Goal: Information Seeking & Learning: Learn about a topic

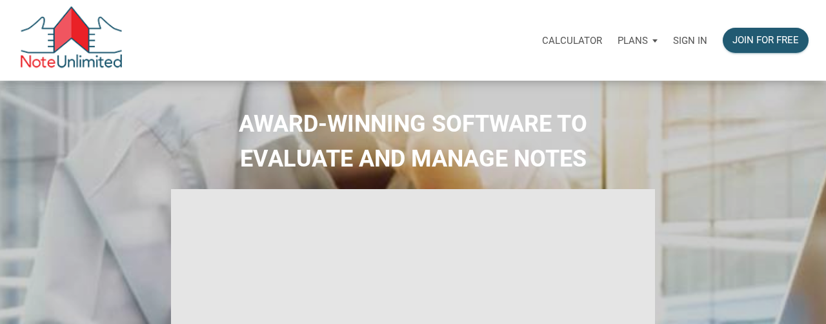
select select
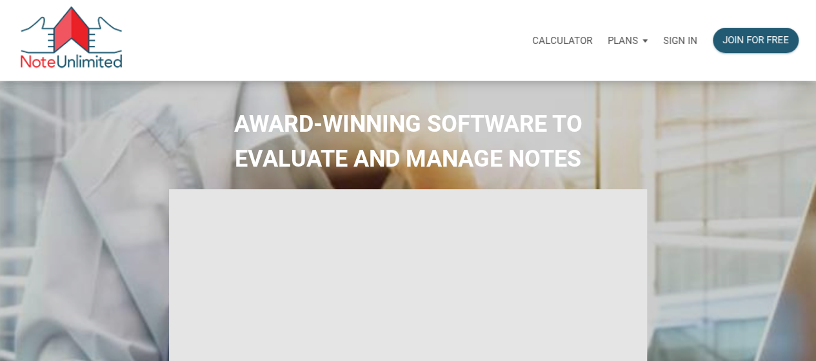
type input "Introduction to new features"
select select
click at [675, 46] on p "Sign in" at bounding box center [680, 41] width 34 height 12
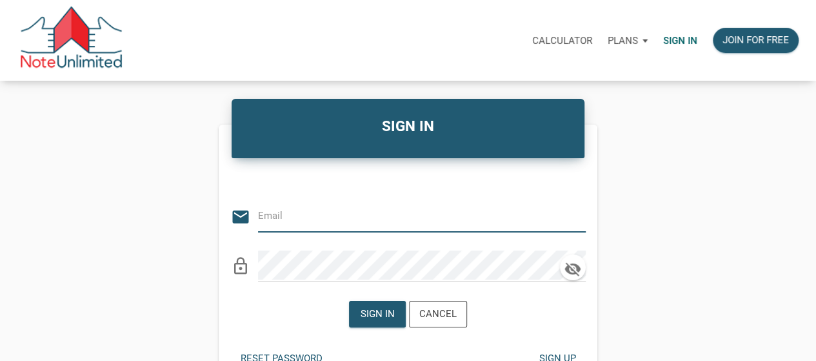
click at [382, 250] on div "lock_outline" at bounding box center [408, 261] width 355 height 39
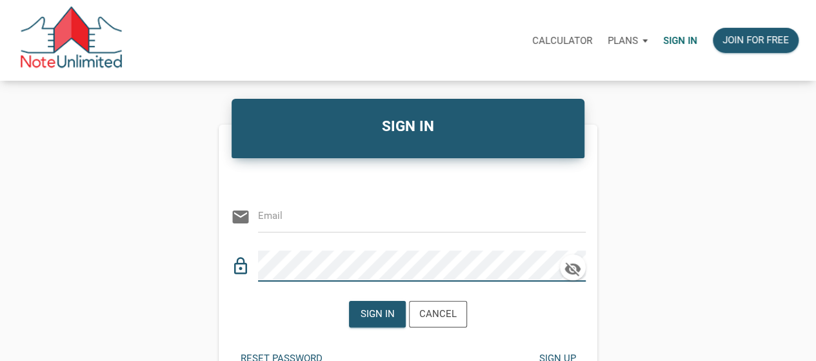
click at [372, 212] on input "email" at bounding box center [412, 215] width 308 height 29
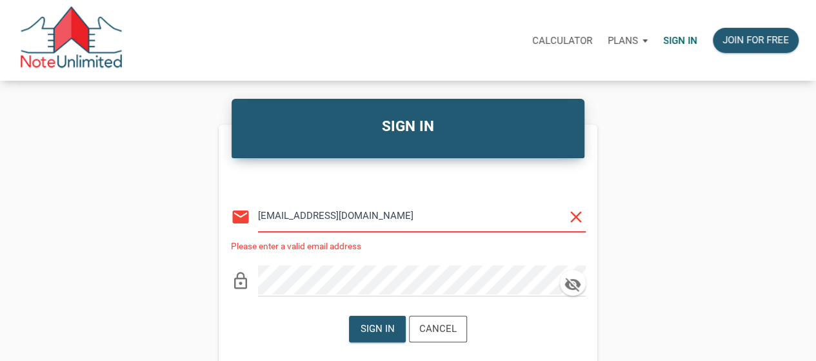
type input "medrarecapital@gmail.com"
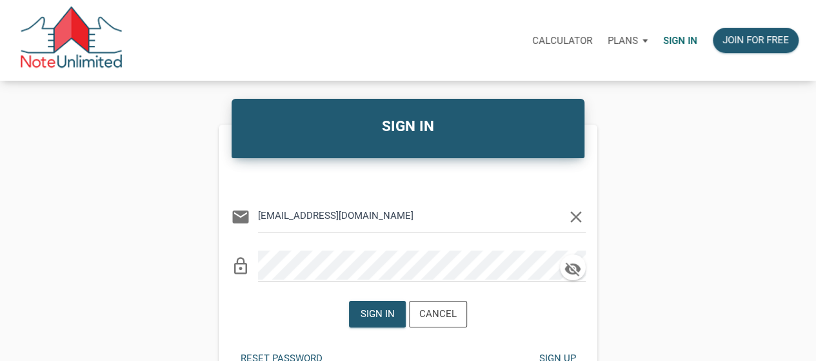
click at [381, 323] on div "Sign in Cancel" at bounding box center [408, 313] width 118 height 33
click at [381, 315] on div "Sign in" at bounding box center [378, 313] width 34 height 15
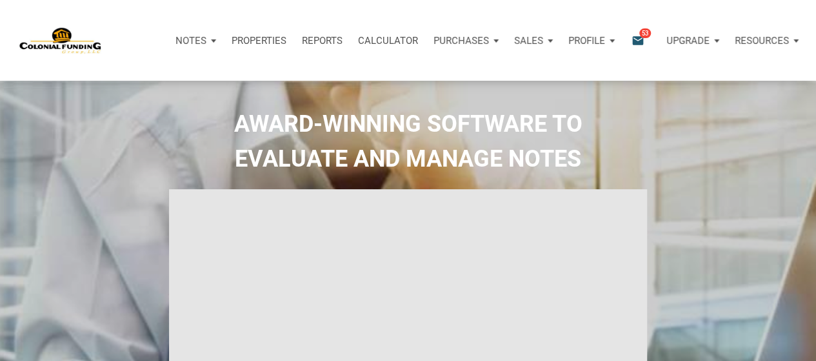
type input "Introduction to new features"
select select
click at [635, 43] on icon "email" at bounding box center [637, 40] width 15 height 15
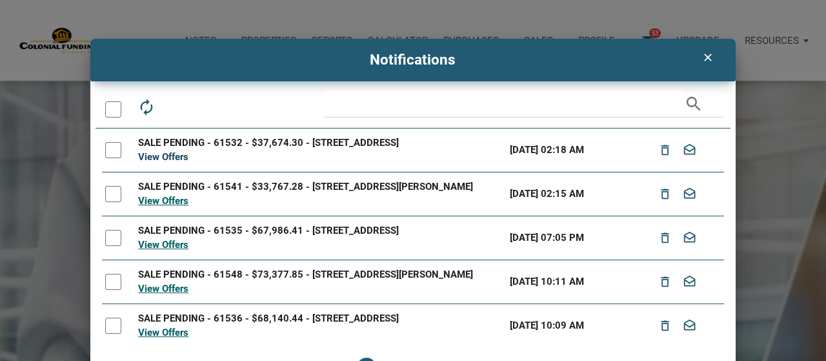
click at [175, 160] on link "View Offers" at bounding box center [163, 157] width 50 height 12
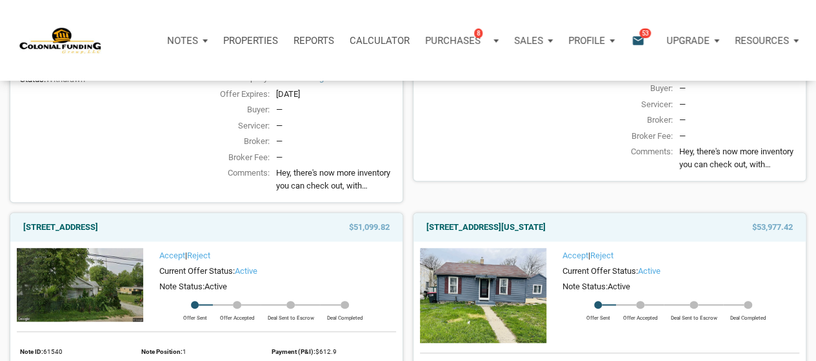
scroll to position [39, 0]
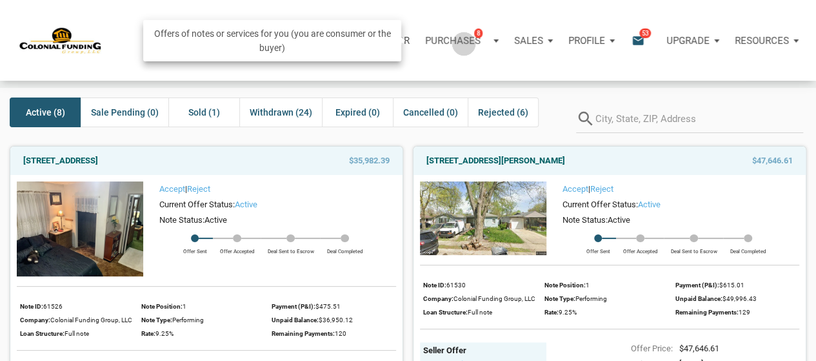
click at [458, 43] on p "Purchases" at bounding box center [452, 41] width 55 height 12
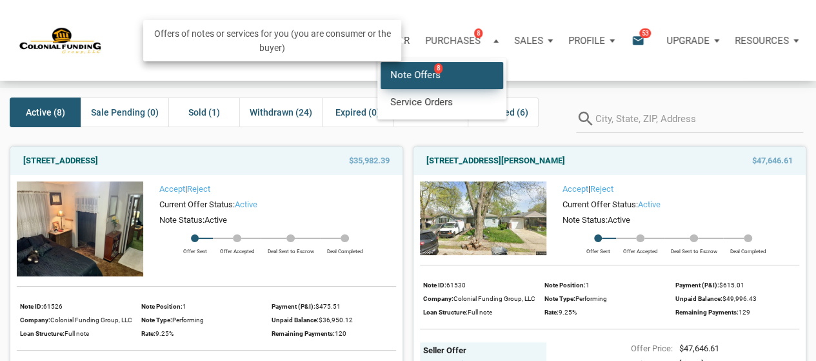
click at [403, 82] on link "Note Offers 8" at bounding box center [442, 75] width 123 height 26
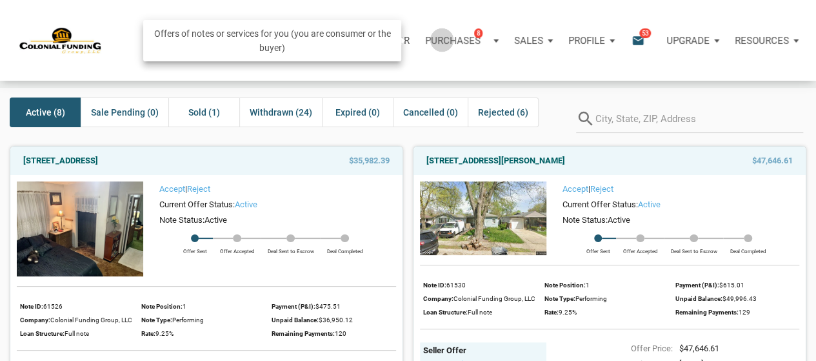
click at [436, 39] on p "Purchases" at bounding box center [452, 41] width 55 height 12
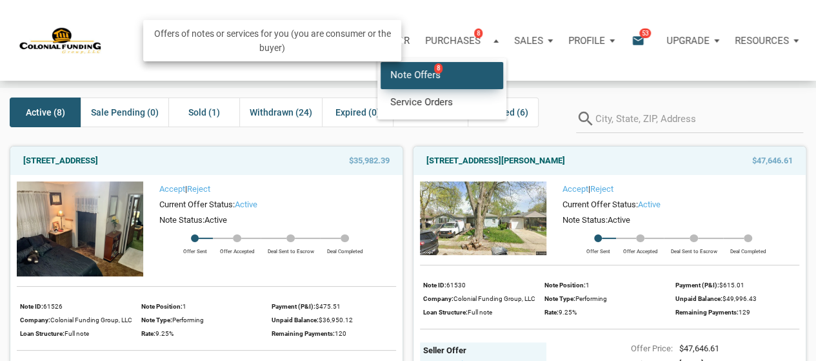
click at [418, 71] on link "Note Offers 8" at bounding box center [442, 75] width 123 height 26
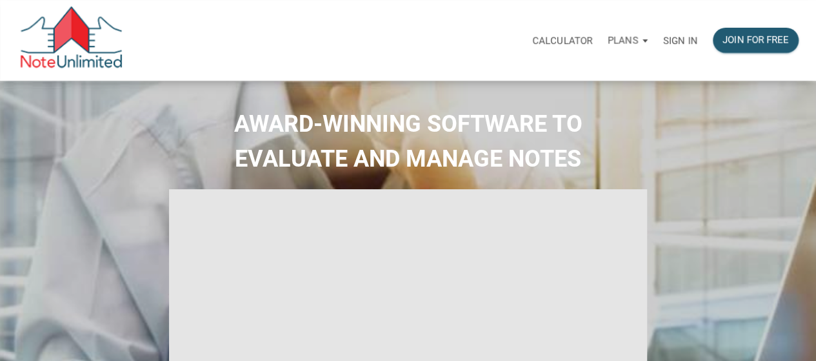
click at [694, 32] on div "Sign in" at bounding box center [680, 40] width 50 height 41
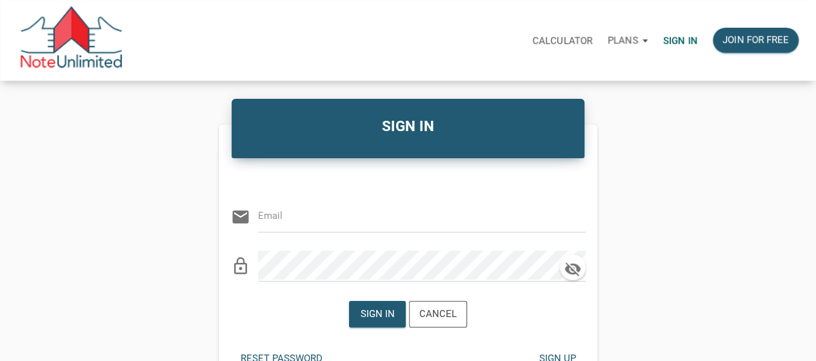
drag, startPoint x: 300, startPoint y: 216, endPoint x: 338, endPoint y: 229, distance: 40.2
click at [304, 218] on input "email" at bounding box center [412, 215] width 308 height 29
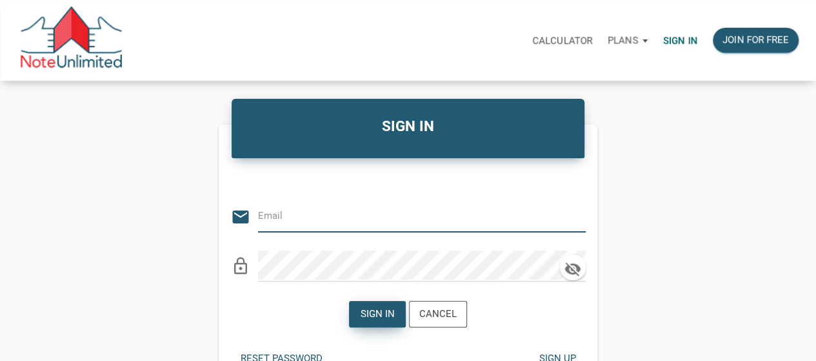
paste input "medrarecapital@gmail.com"
type input "medrarecapital@gmail.com"
click at [364, 306] on div "Sign in" at bounding box center [378, 313] width 34 height 15
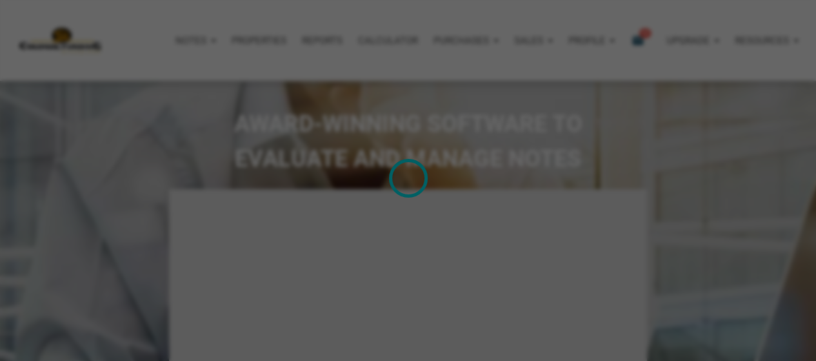
type input "Introduction to new features"
select select
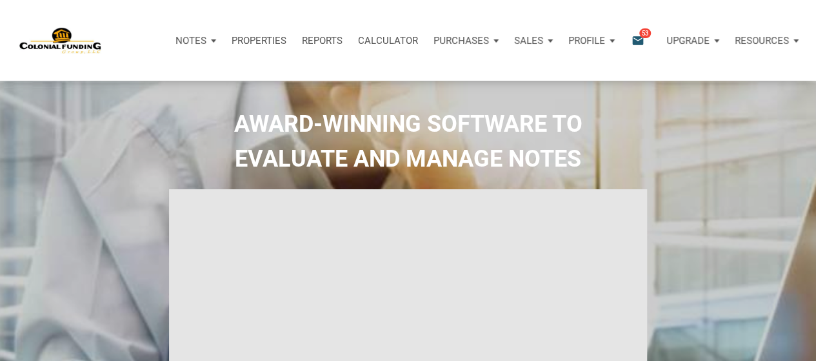
click at [639, 38] on icon "email" at bounding box center [637, 40] width 15 height 15
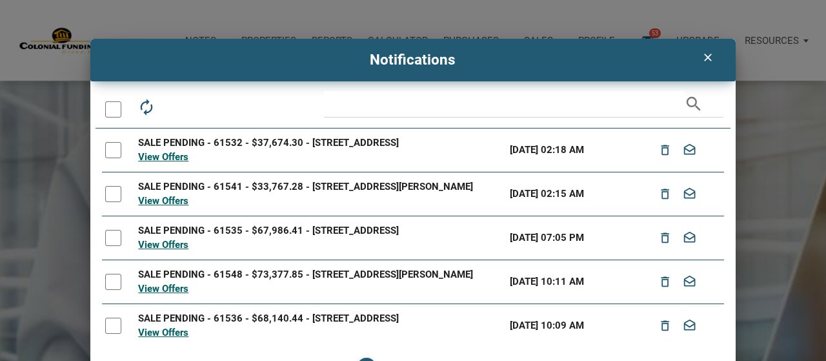
click at [162, 161] on link "View Offers" at bounding box center [163, 157] width 50 height 12
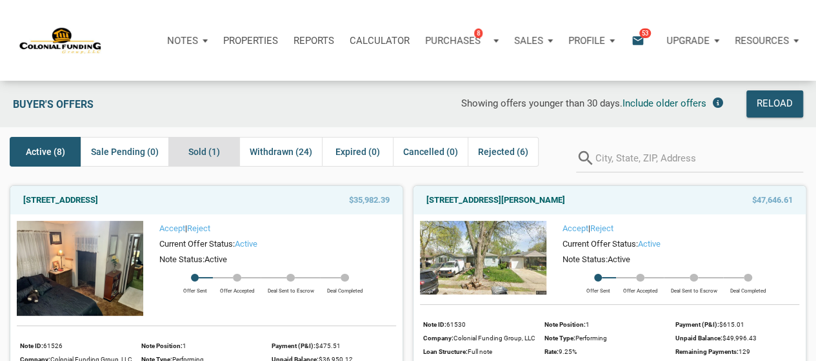
click at [199, 152] on span "Sold (1)" at bounding box center [204, 151] width 32 height 15
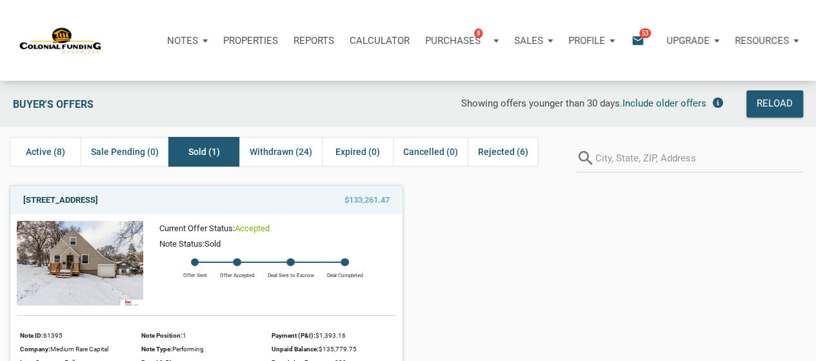
click at [77, 199] on link "4542 Grand Ave, Omaha, NE, 68104" at bounding box center [60, 199] width 75 height 15
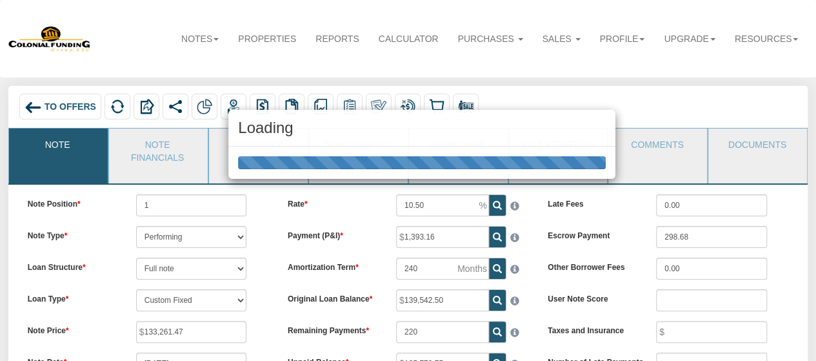
click at [750, 149] on div "Loading" at bounding box center [408, 180] width 816 height 361
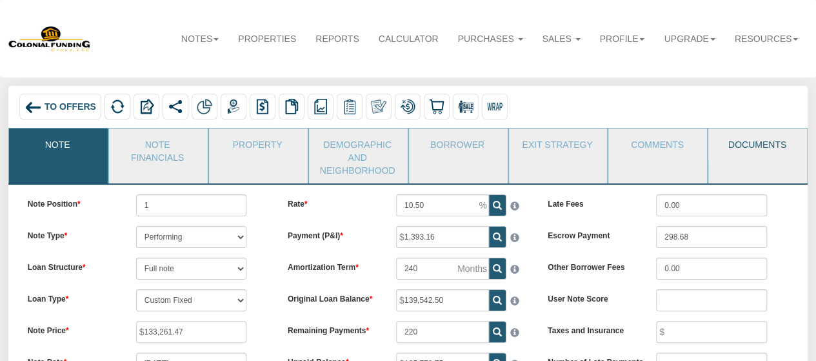
click at [753, 154] on link "Documents" at bounding box center [756, 144] width 97 height 32
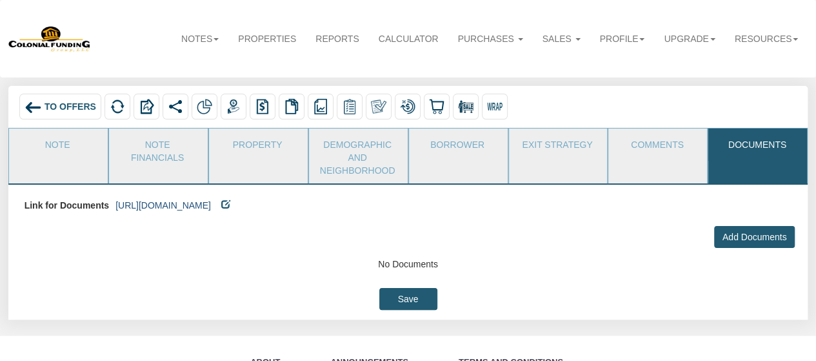
click at [203, 208] on link "[URL][DOMAIN_NAME]" at bounding box center [162, 205] width 95 height 10
click at [91, 144] on link "Note" at bounding box center [57, 144] width 97 height 32
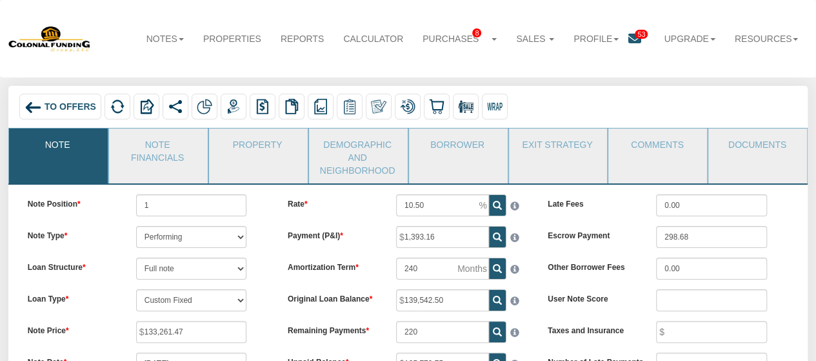
click at [68, 105] on span "To Offers" at bounding box center [71, 107] width 52 height 10
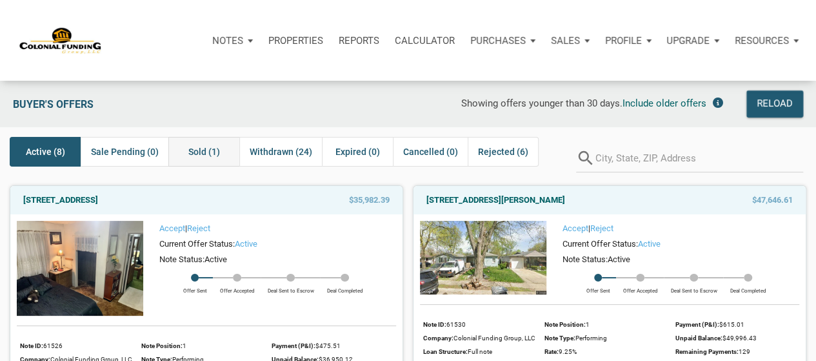
click at [206, 146] on span "Sold (1)" at bounding box center [204, 151] width 32 height 15
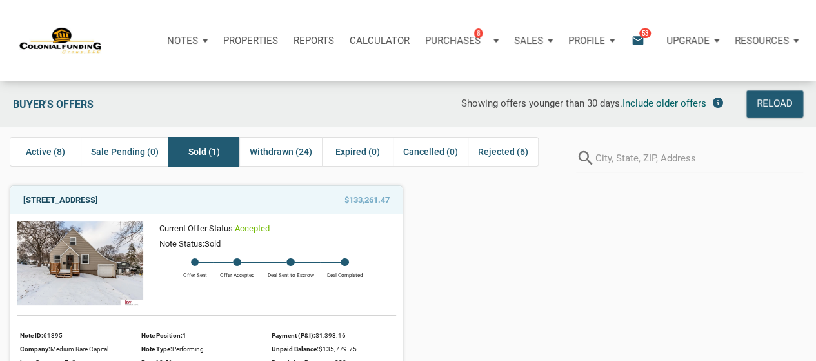
click at [98, 194] on link "4542 Grand Ave, Omaha, NE, 68104" at bounding box center [60, 199] width 75 height 15
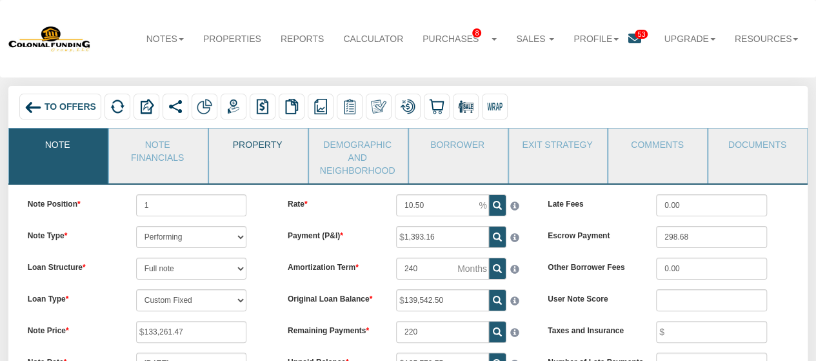
click at [259, 148] on link "Property" at bounding box center [257, 144] width 97 height 32
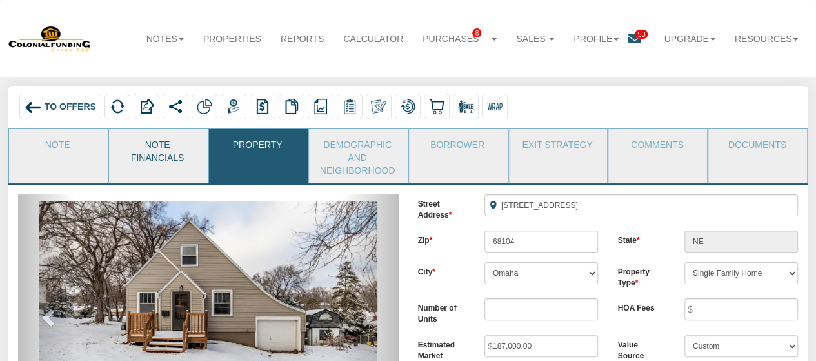
click at [142, 145] on link "Note Financials" at bounding box center [157, 149] width 97 height 42
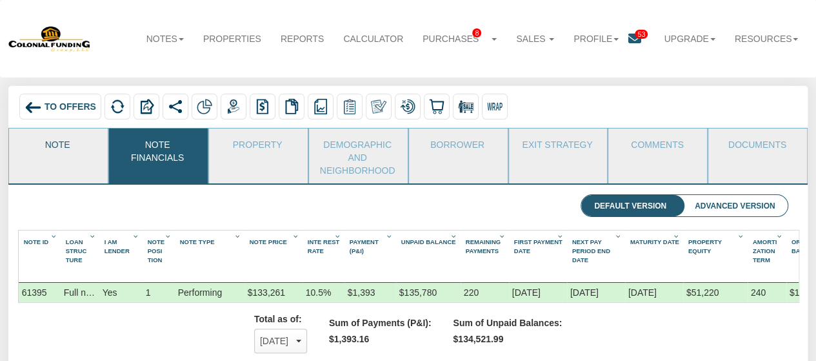
click at [75, 150] on link "Note" at bounding box center [57, 144] width 97 height 32
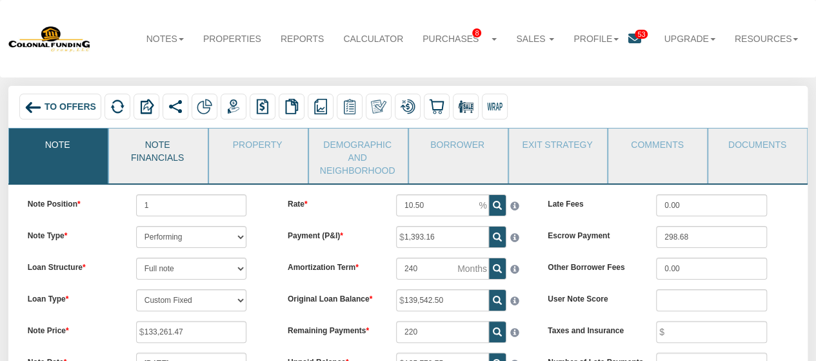
click at [168, 155] on link "Note Financials" at bounding box center [157, 149] width 97 height 42
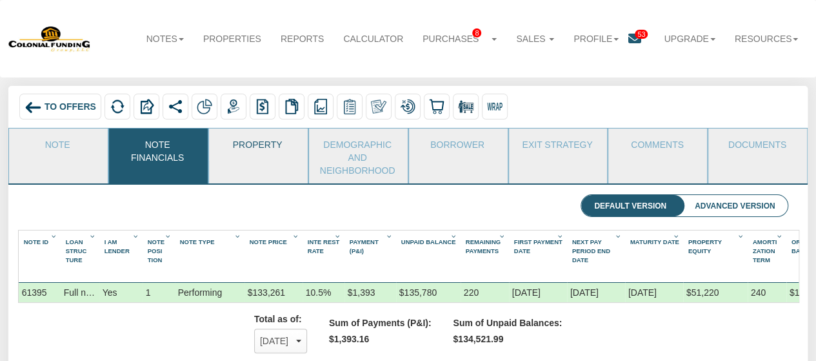
click at [273, 136] on link "Property" at bounding box center [257, 144] width 97 height 32
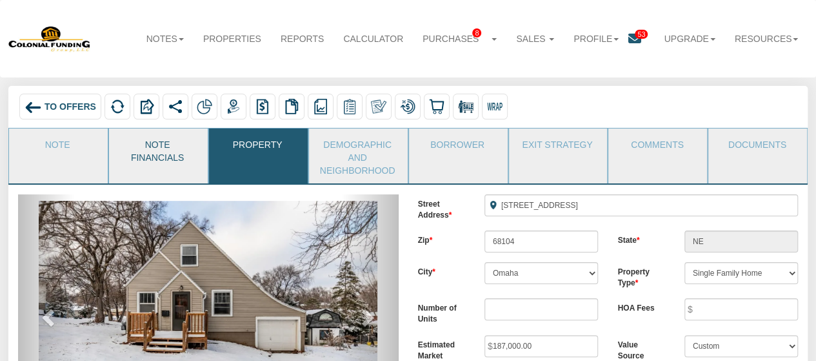
click at [154, 148] on link "Note Financials" at bounding box center [157, 149] width 97 height 42
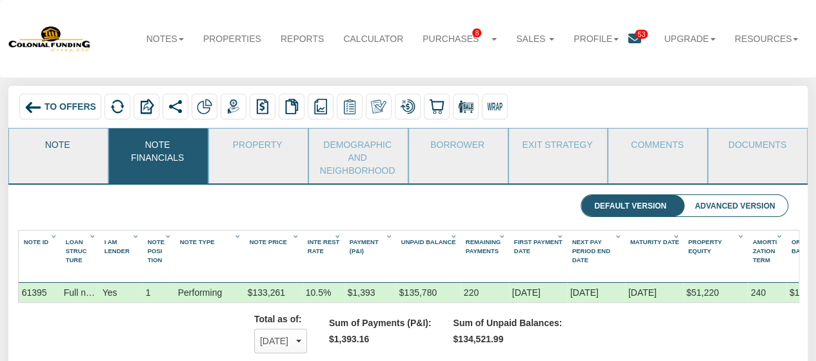
click at [51, 154] on link "Note" at bounding box center [57, 144] width 97 height 32
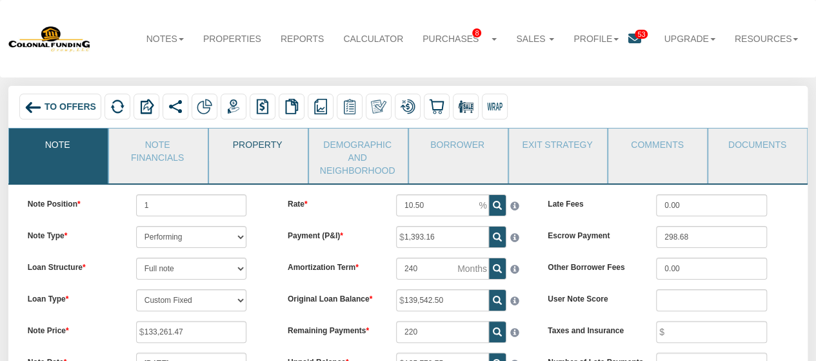
click at [241, 144] on link "Property" at bounding box center [257, 144] width 97 height 32
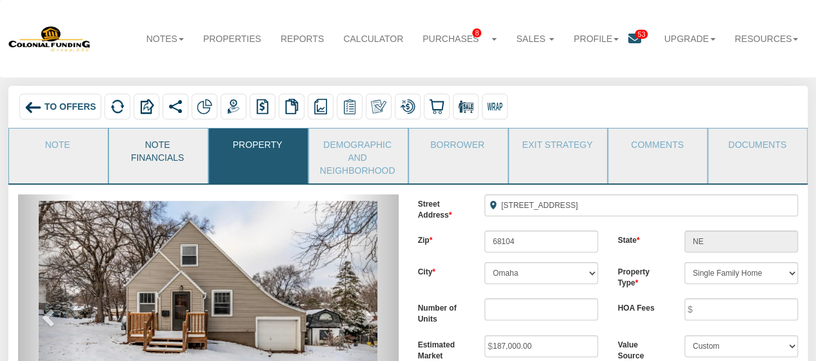
click at [137, 136] on link "Note Financials" at bounding box center [157, 149] width 97 height 42
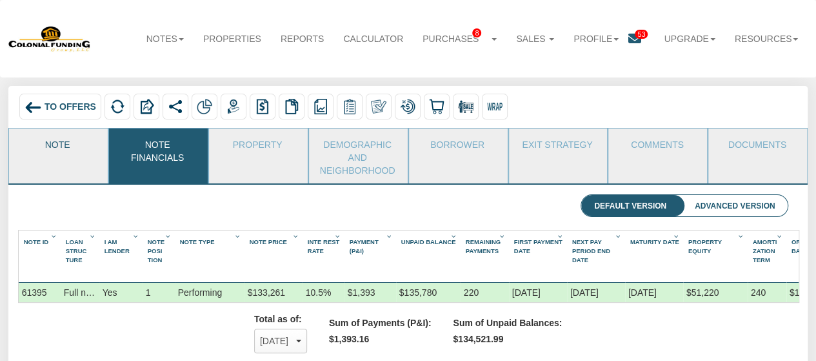
click at [94, 135] on link "Note" at bounding box center [57, 144] width 97 height 32
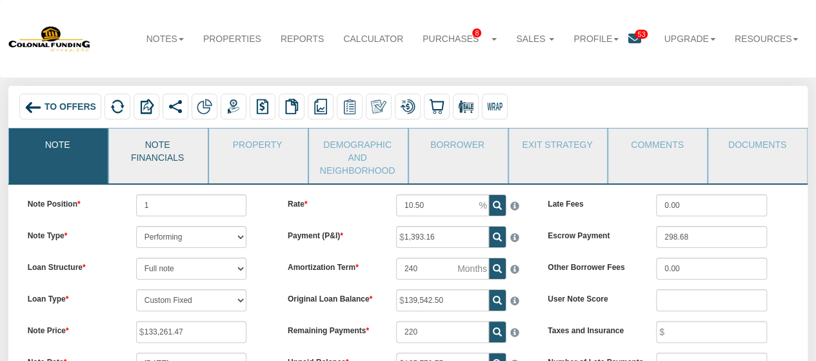
click at [139, 149] on link "Note Financials" at bounding box center [157, 149] width 97 height 42
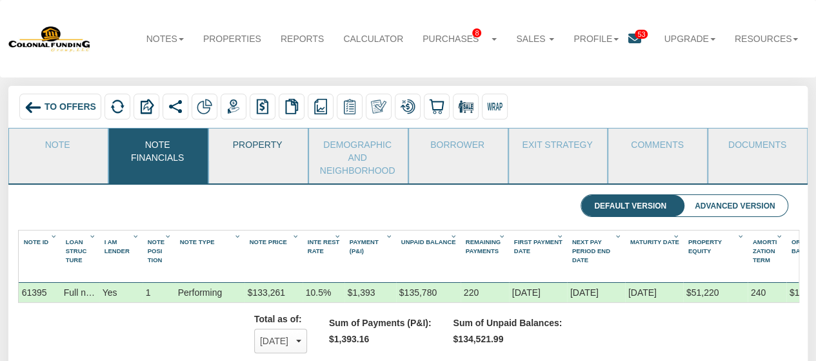
click at [254, 139] on link "Property" at bounding box center [257, 144] width 97 height 32
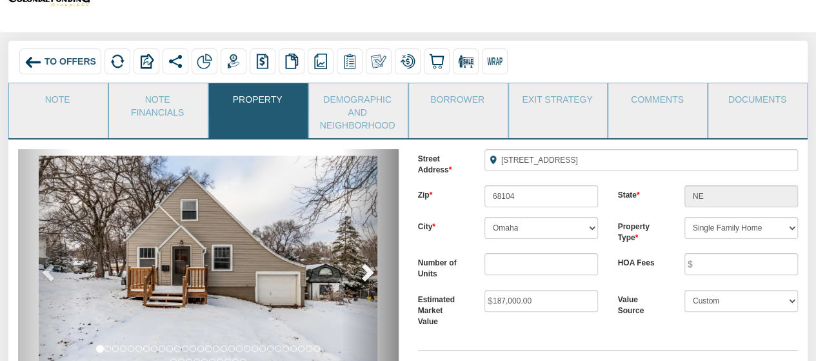
scroll to position [13, 0]
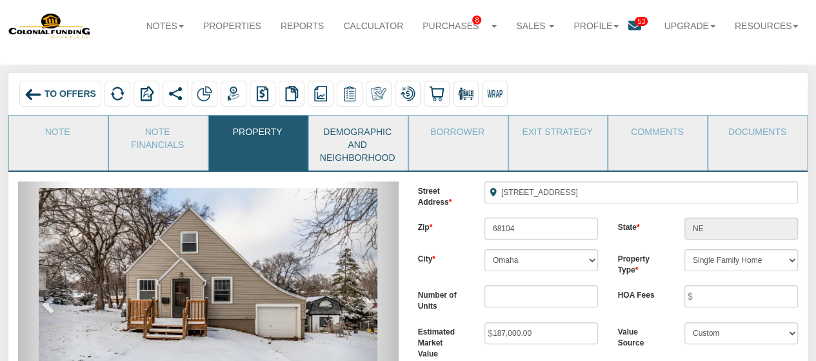
click at [357, 139] on link "Demographic and Neighborhood" at bounding box center [357, 142] width 97 height 55
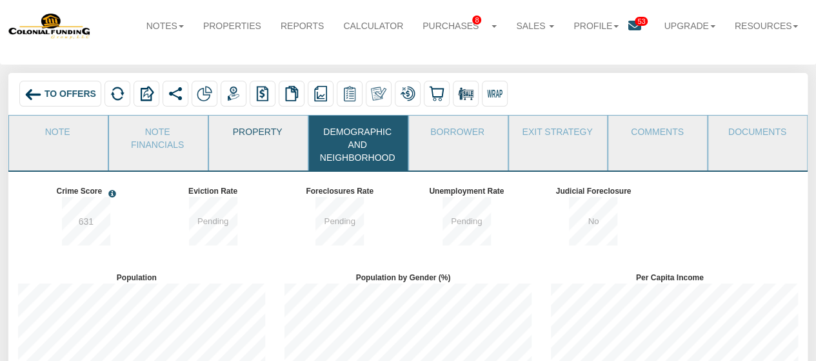
click at [263, 124] on link "Property" at bounding box center [257, 131] width 97 height 32
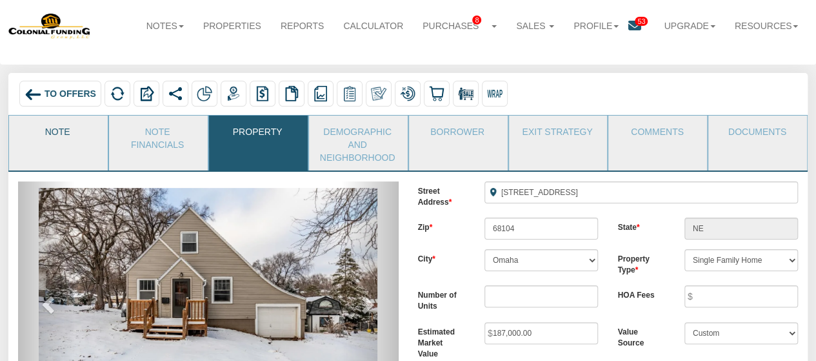
drag, startPoint x: 52, startPoint y: 132, endPoint x: 95, endPoint y: 133, distance: 43.9
click at [52, 132] on link "Note" at bounding box center [57, 131] width 97 height 32
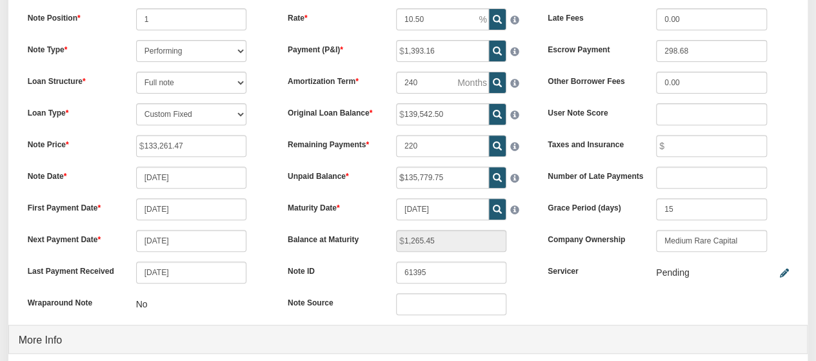
scroll to position [206, 0]
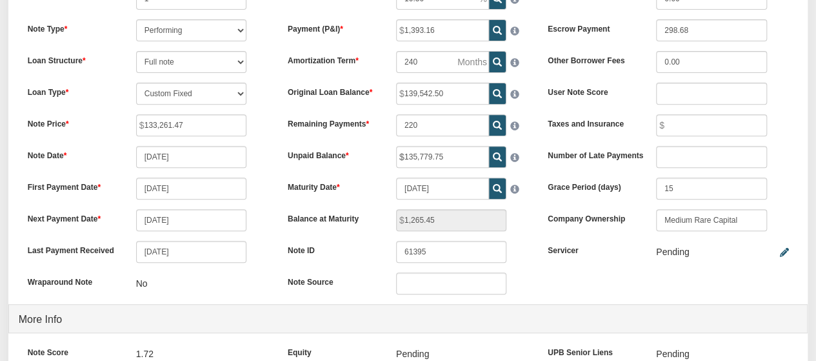
click at [501, 189] on icon at bounding box center [497, 188] width 9 height 9
type input "[DATE]"
click at [502, 190] on span at bounding box center [497, 188] width 17 height 22
click at [523, 188] on div at bounding box center [517, 186] width 22 height 19
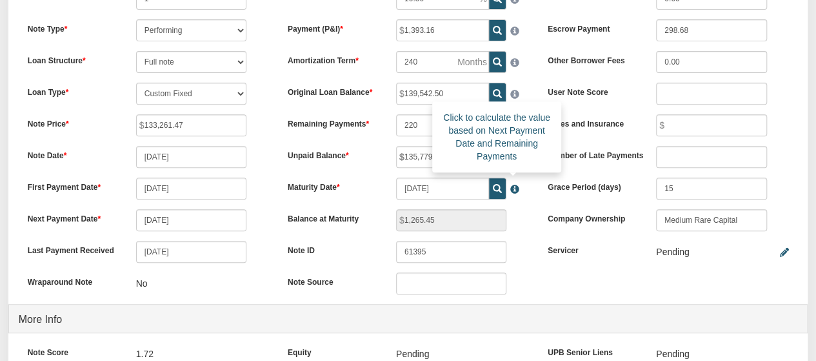
click at [512, 190] on span at bounding box center [512, 185] width 13 height 15
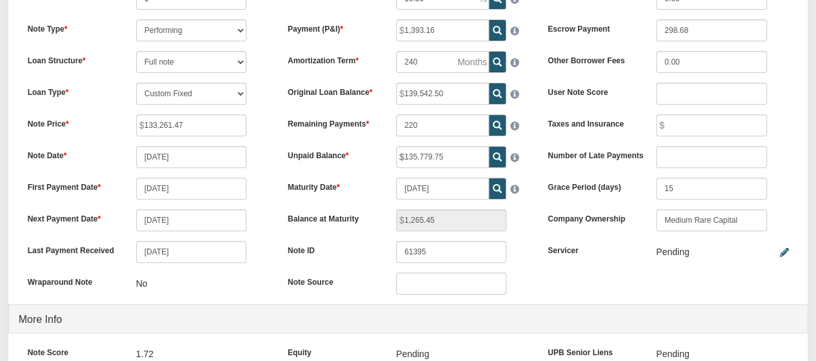
click at [498, 190] on icon at bounding box center [497, 188] width 9 height 9
click at [497, 159] on icon at bounding box center [497, 156] width 9 height 9
type input "135,796.91"
type input "1,381.09"
click at [495, 155] on icon at bounding box center [497, 156] width 9 height 9
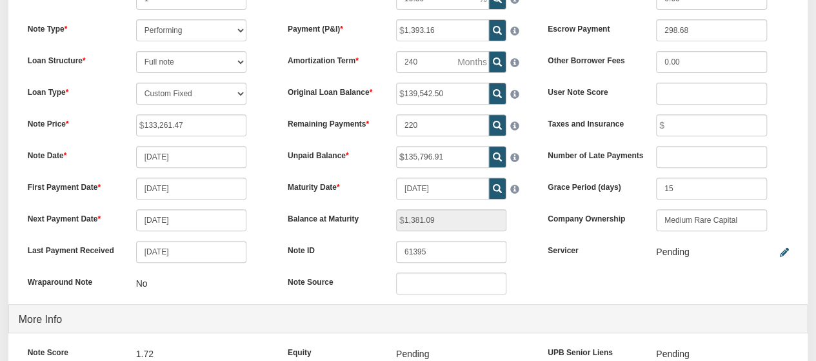
click at [489, 126] on span at bounding box center [497, 125] width 17 height 22
type input "221"
type input "0.02"
click at [490, 124] on span at bounding box center [497, 125] width 17 height 22
click at [495, 184] on icon at bounding box center [497, 188] width 9 height 9
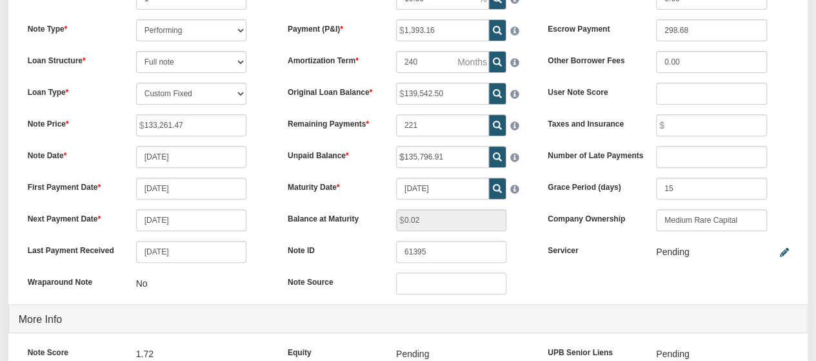
type input "[DATE]"
click at [493, 184] on icon at bounding box center [497, 188] width 9 height 9
click at [501, 129] on icon at bounding box center [497, 125] width 9 height 9
click at [498, 122] on icon at bounding box center [497, 125] width 9 height 9
click at [493, 94] on icon at bounding box center [497, 93] width 9 height 9
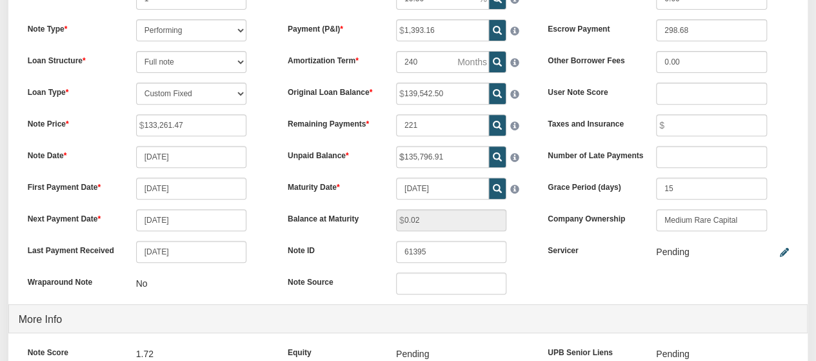
type input "139,542.07"
click at [449, 90] on input "139,542.07" at bounding box center [442, 94] width 93 height 22
click at [497, 118] on span at bounding box center [497, 125] width 17 height 22
click at [497, 158] on div "Rate 10.50 Payment (P&I) 1,393.16 Amortization Term 240 221" at bounding box center [408, 146] width 260 height 316
click at [497, 158] on icon at bounding box center [497, 156] width 9 height 9
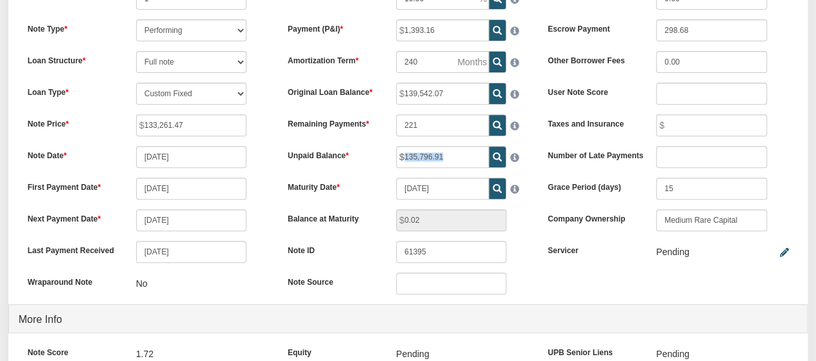
type input "136,000.07"
type input "1,381.10"
click at [495, 194] on span at bounding box center [497, 188] width 17 height 22
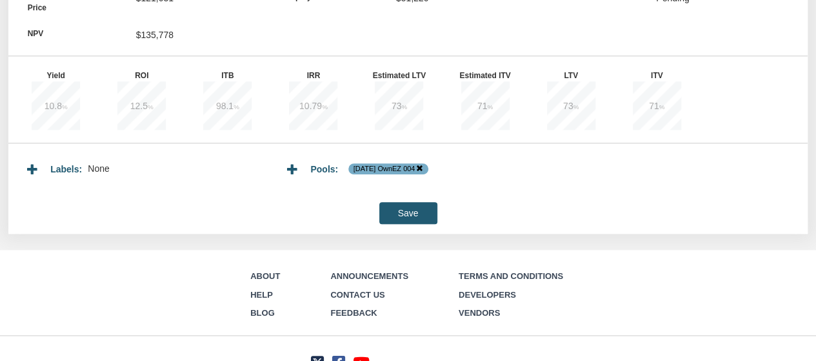
scroll to position [13, 0]
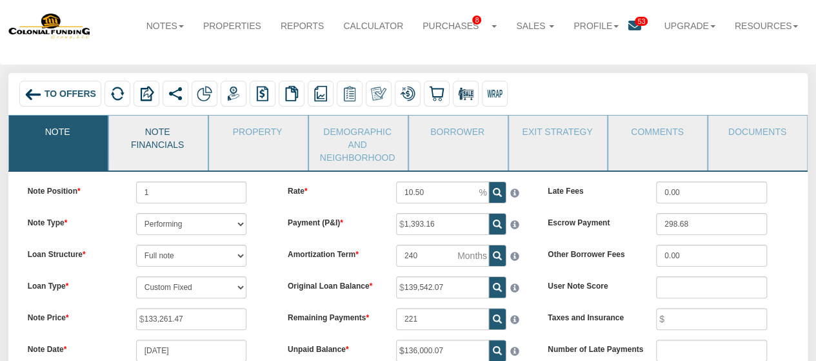
click at [147, 124] on link "Note Financials" at bounding box center [157, 136] width 97 height 42
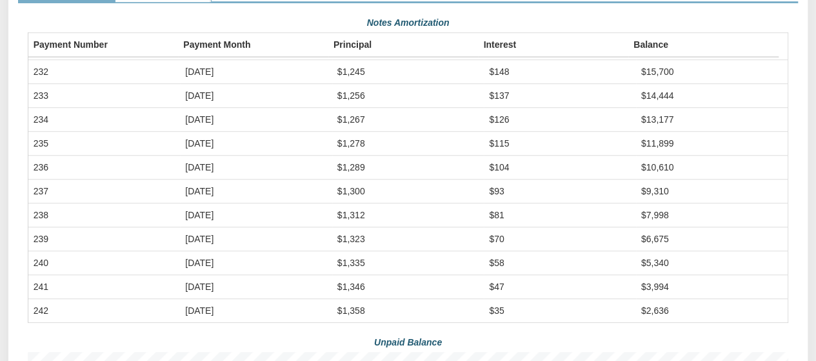
scroll to position [0, 0]
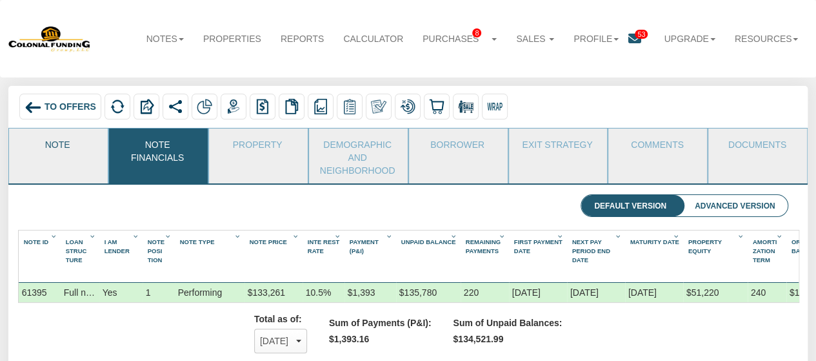
click at [44, 153] on link "Note" at bounding box center [57, 144] width 97 height 32
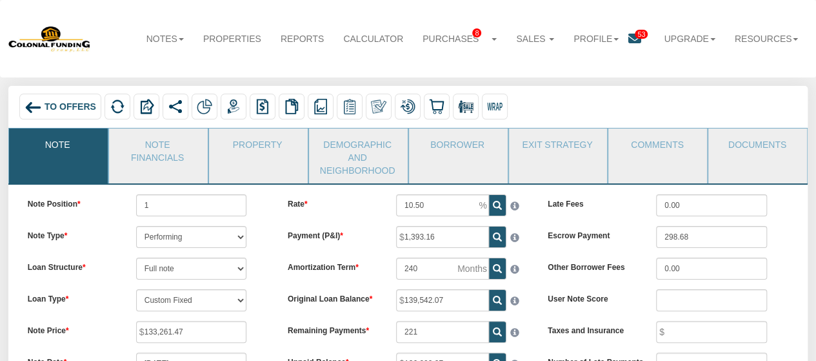
click at [499, 335] on icon at bounding box center [497, 331] width 9 height 9
type input "222"
type input "0.02"
click at [499, 335] on icon at bounding box center [497, 331] width 9 height 9
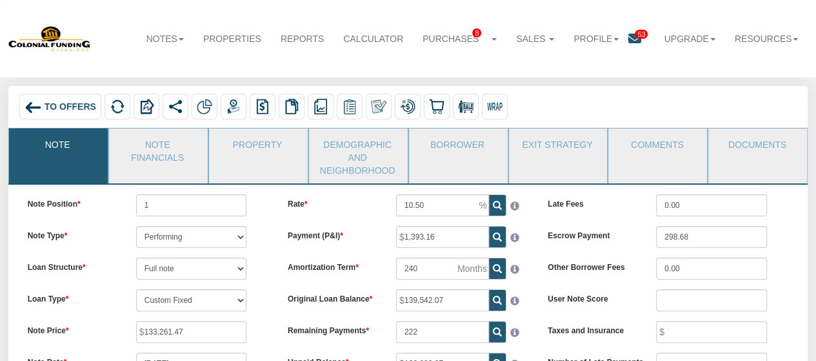
click at [498, 331] on icon at bounding box center [497, 331] width 9 height 9
